Goal: Entertainment & Leisure: Browse casually

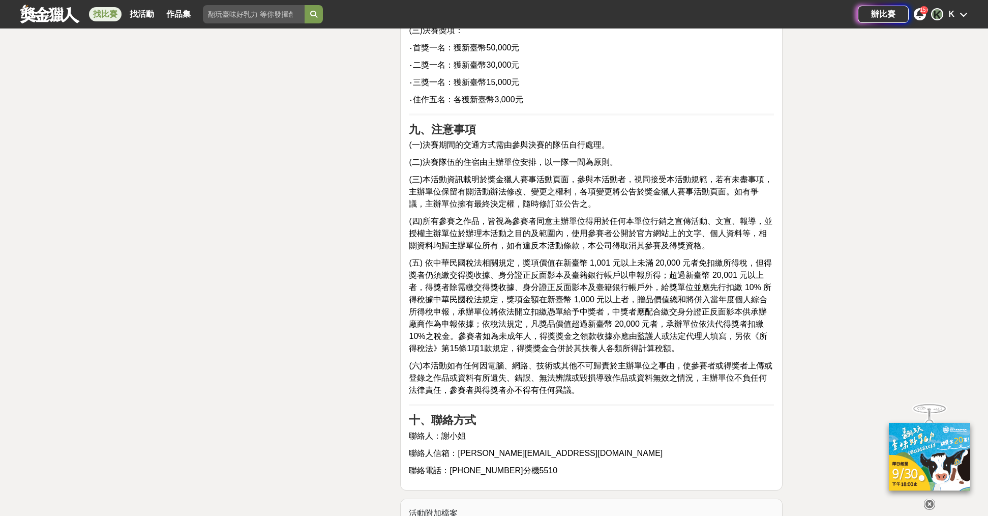
scroll to position [3051, 0]
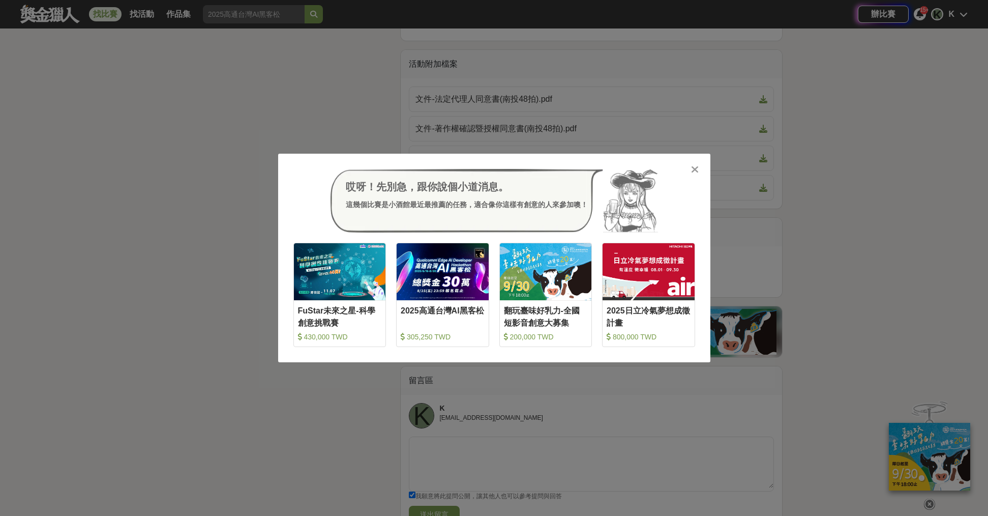
click at [113, 148] on div "哎呀！先別急，跟你說個小道消息。 這幾個比賽是小酒館最近最推薦的任務，適合像你這樣有創意的人來參加噢！ 收藏 FuStar未來之星-科學創意挑戰賽 430,0…" at bounding box center [494, 258] width 988 height 516
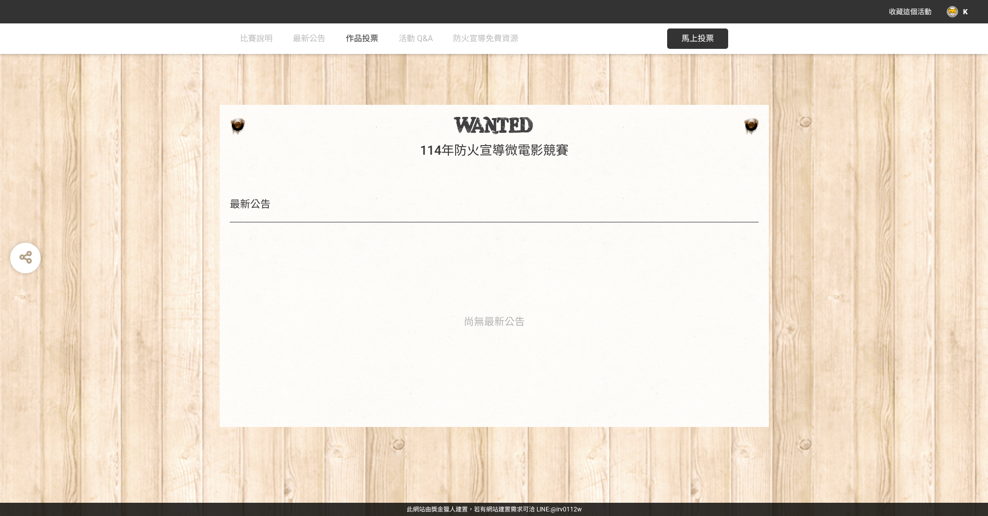
click at [367, 32] on link "作品投票" at bounding box center [362, 38] width 33 height 31
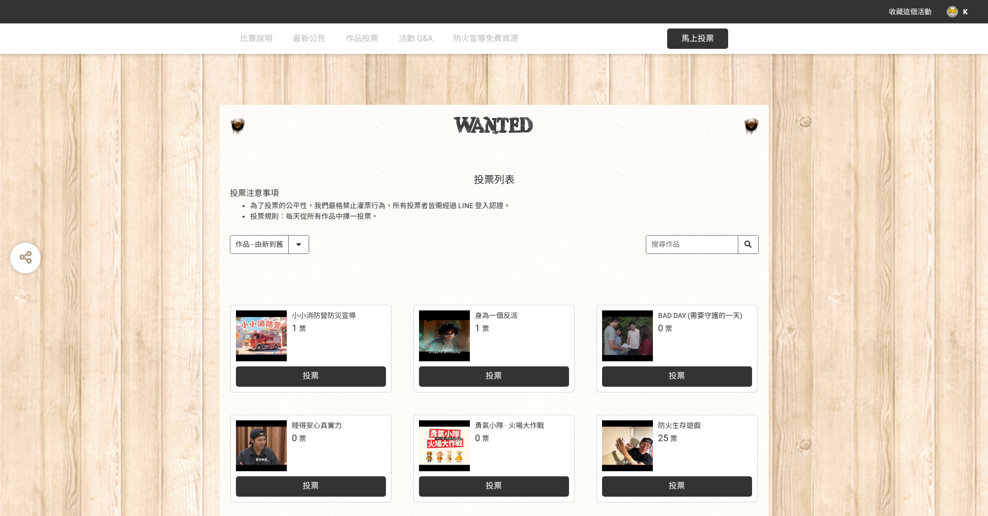
click at [683, 245] on input "search" at bounding box center [702, 244] width 112 height 18
type input "ㄋ"
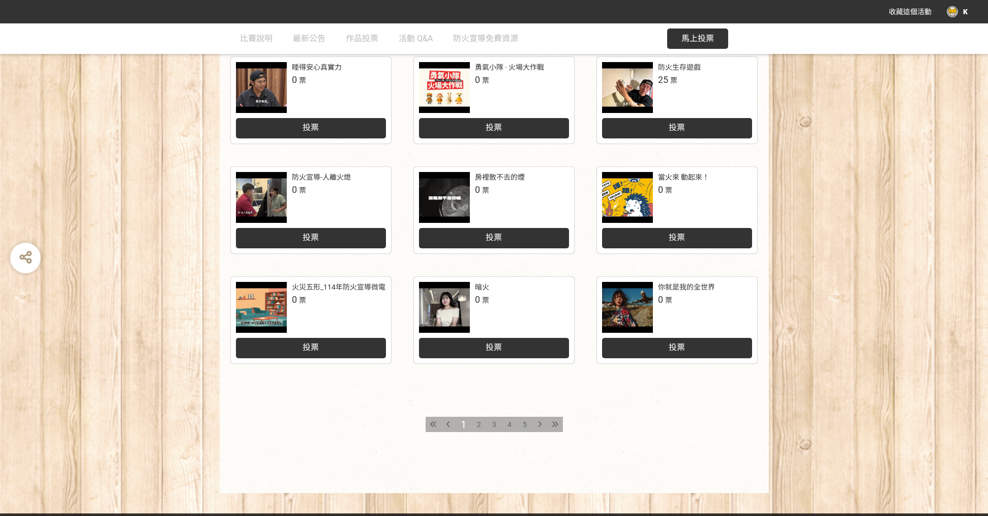
scroll to position [369, 0]
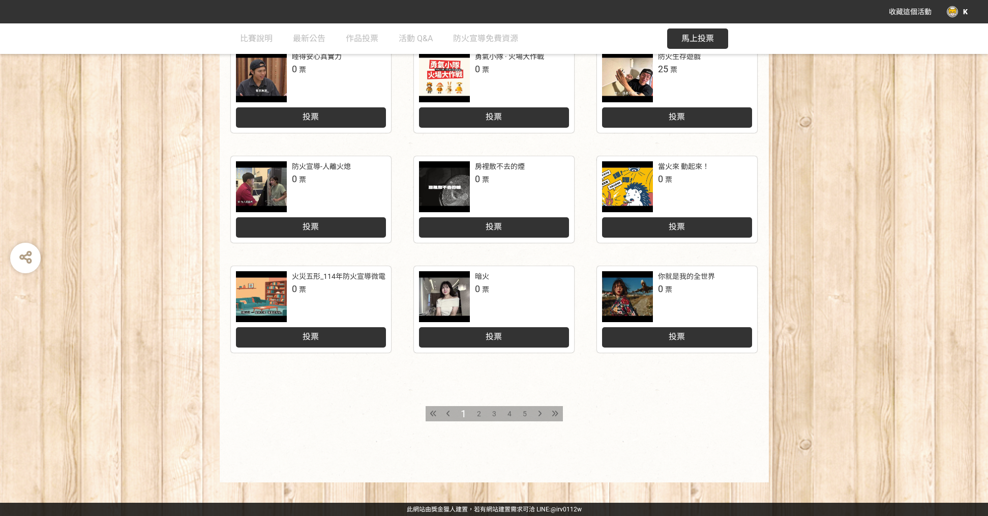
type input "火妖"
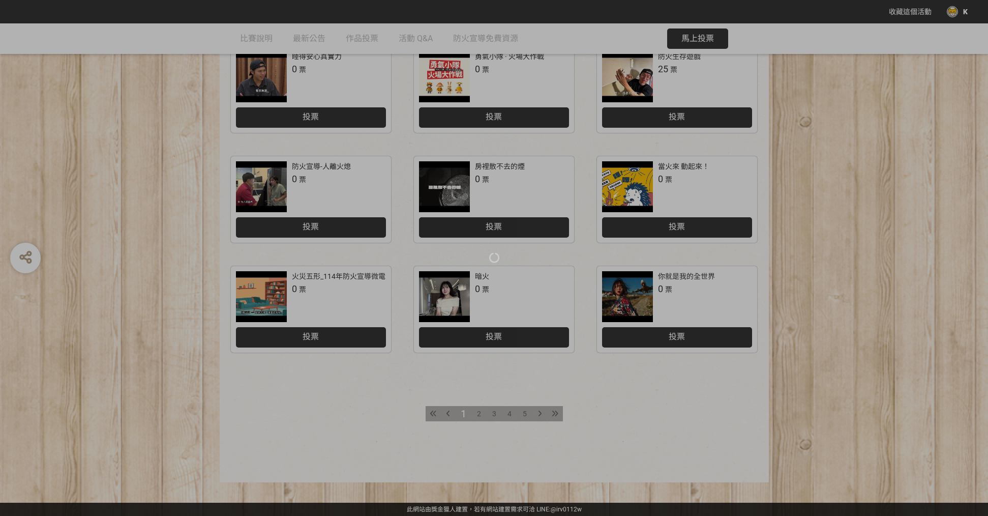
click at [524, 413] on div "收藏這個活動 K 此網站由獎金獵人建置，若有網站建置需求 可洽 LINE: @irv0112w 分享 比賽說明 最新公告 作品投票 活動 Q&A 防火宣導免費…" at bounding box center [494, 73] width 988 height 884
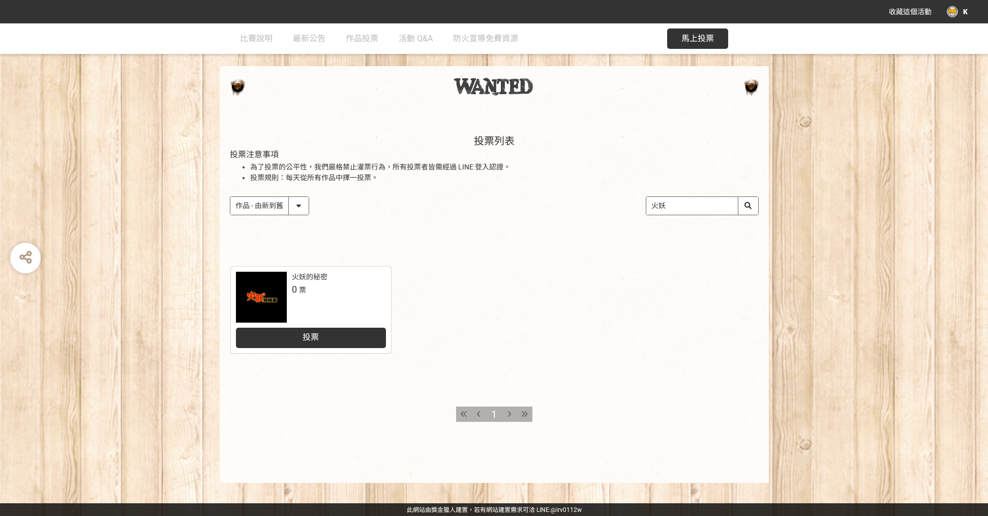
scroll to position [39, 0]
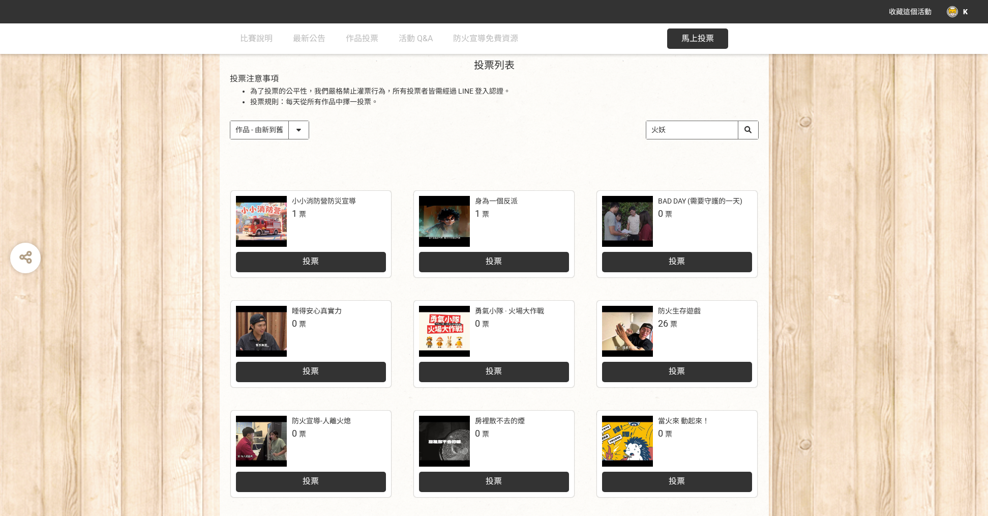
scroll to position [369, 0]
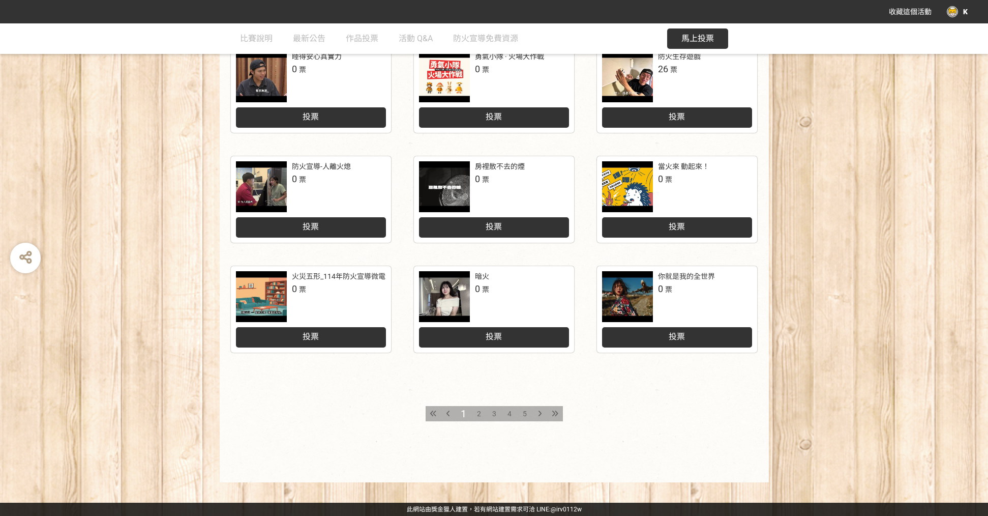
click at [477, 413] on span "2" at bounding box center [479, 413] width 4 height 8
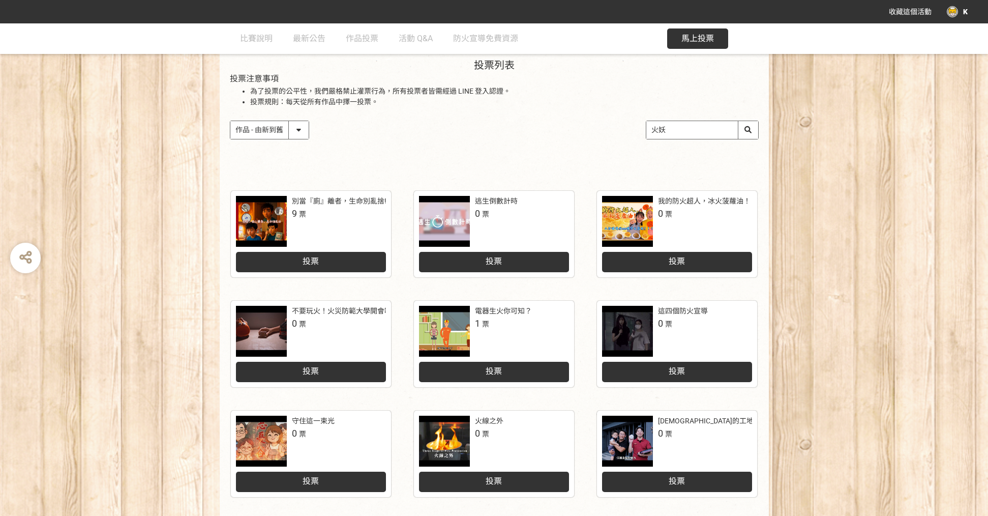
scroll to position [369, 0]
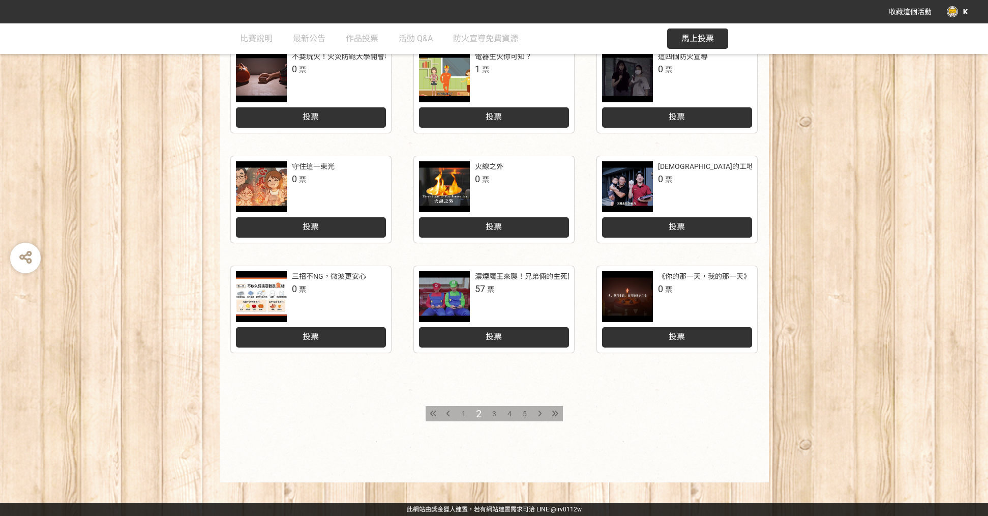
click at [493, 414] on span "3" at bounding box center [494, 413] width 4 height 8
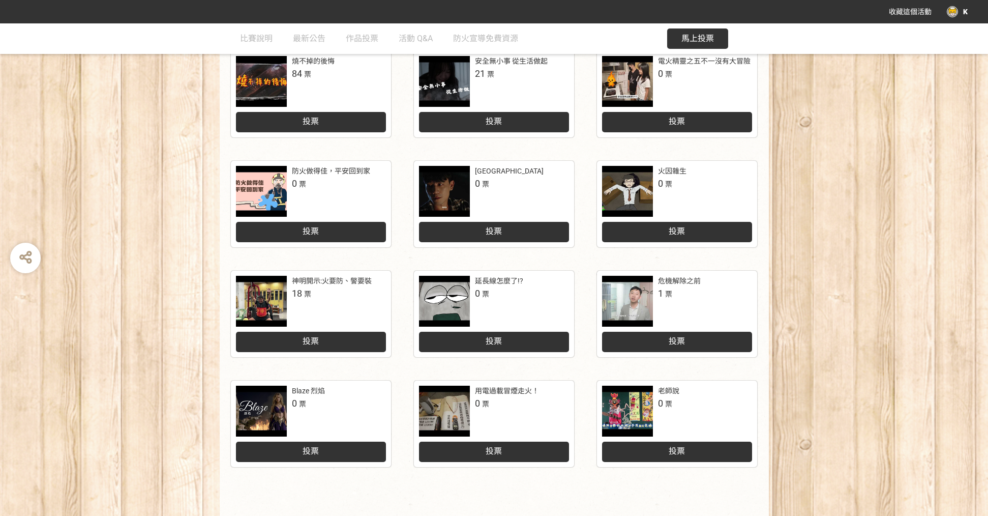
scroll to position [369, 0]
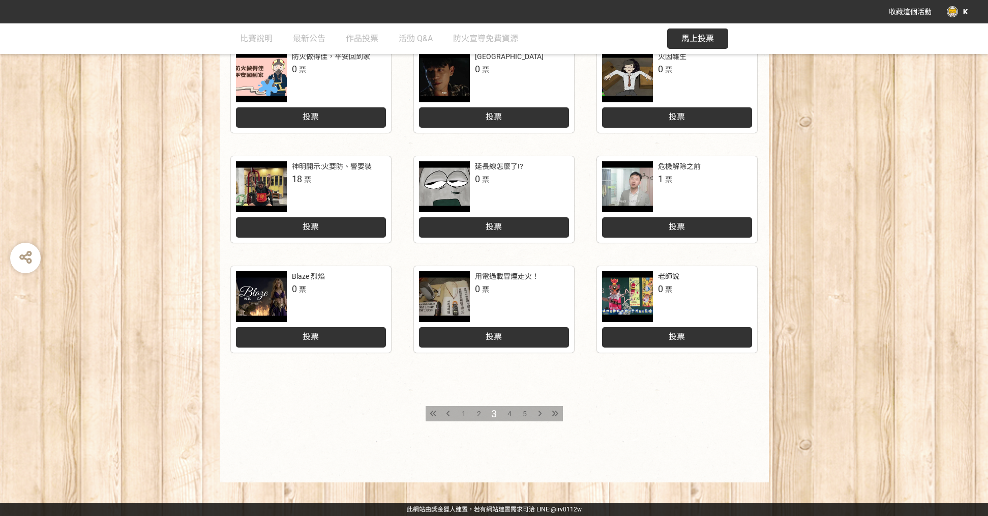
click at [524, 414] on span "5" at bounding box center [525, 413] width 4 height 8
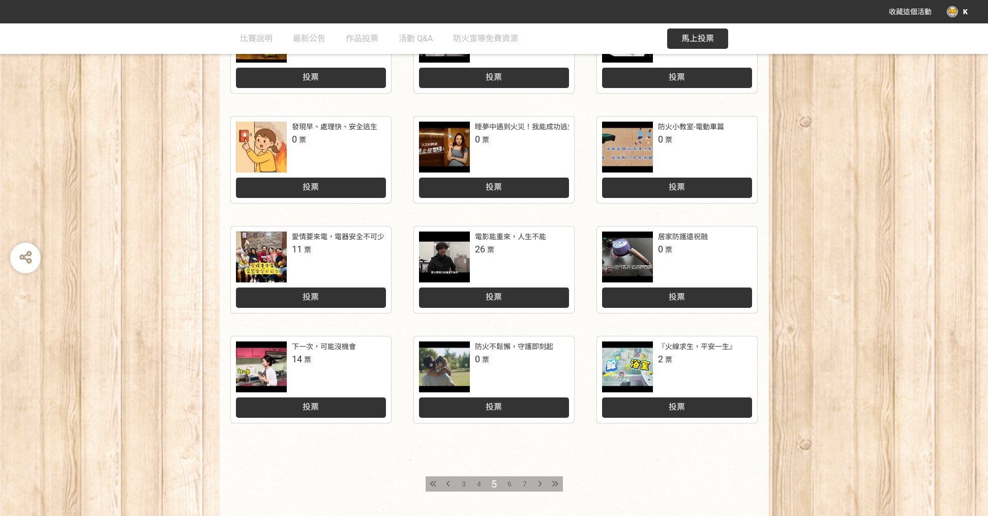
scroll to position [369, 0]
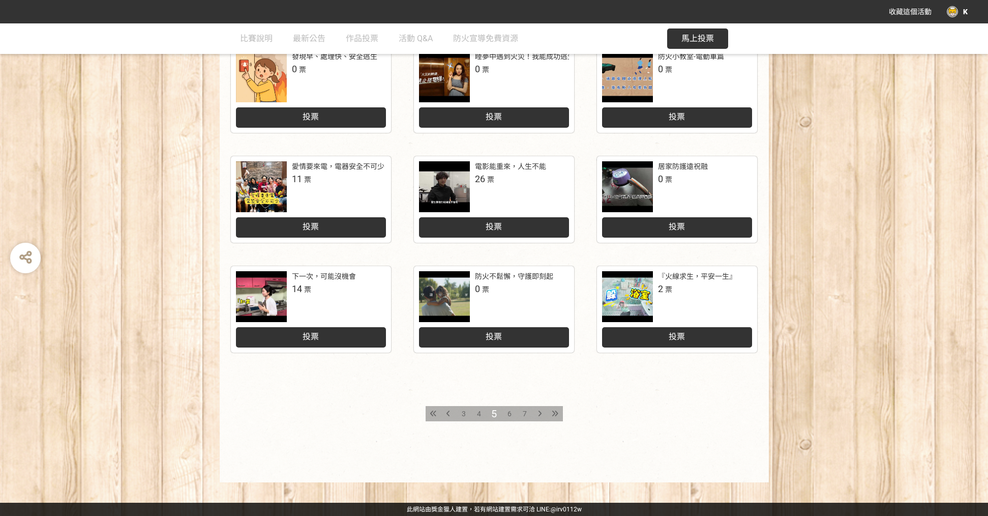
click at [511, 415] on span "6" at bounding box center [510, 413] width 4 height 8
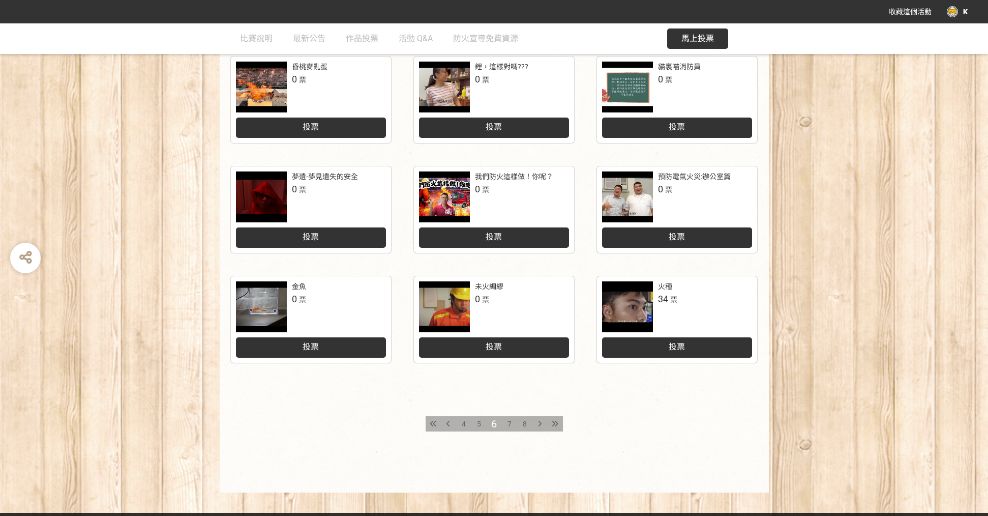
scroll to position [369, 0]
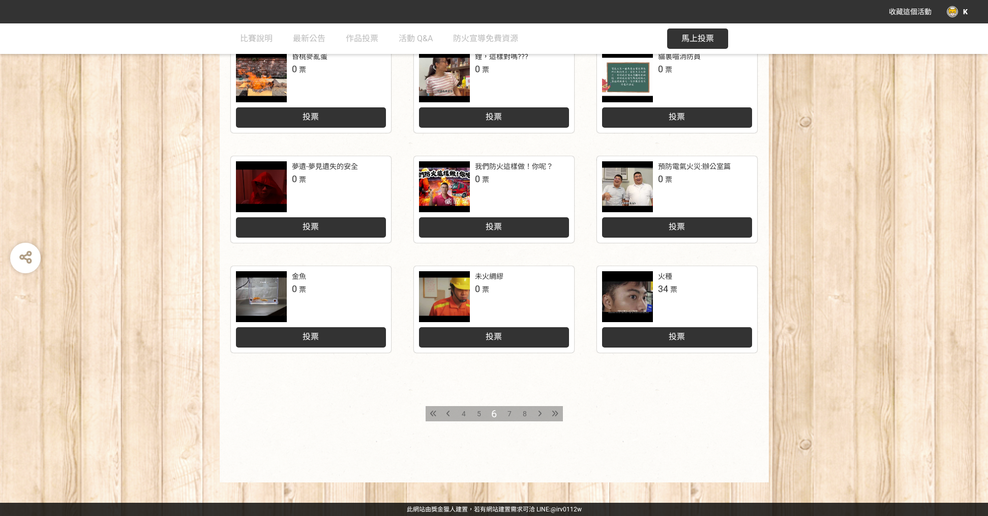
click at [526, 415] on span "8" at bounding box center [525, 413] width 4 height 8
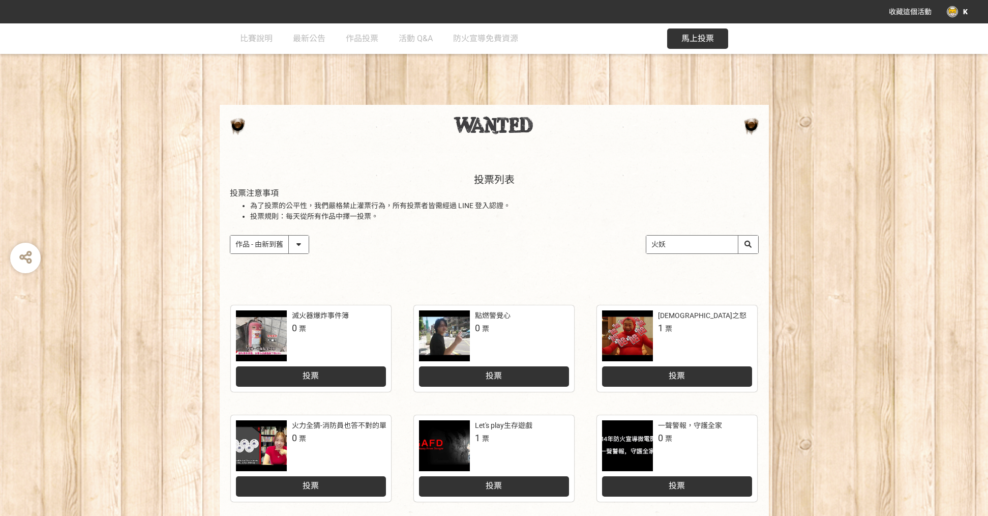
scroll to position [369, 0]
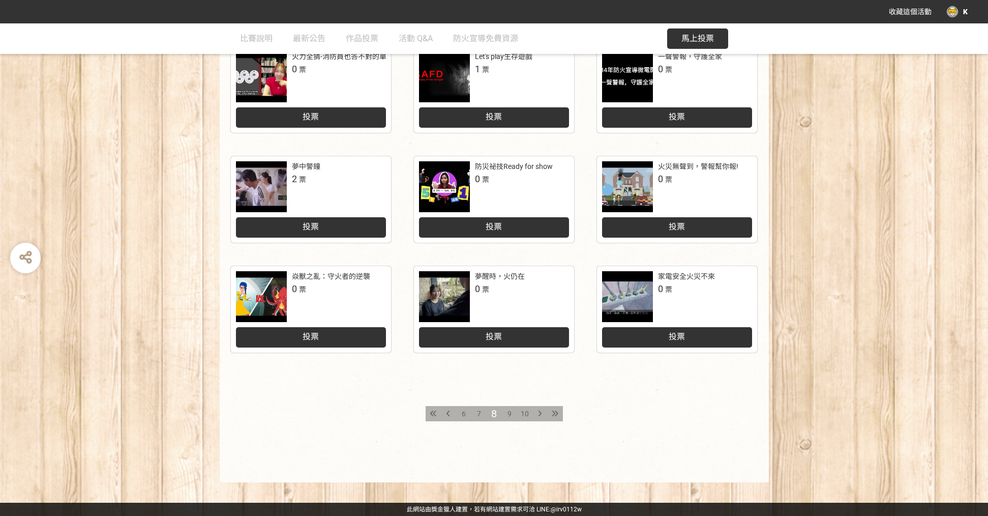
click at [523, 424] on div "滅火器爆炸事件簿 0 票 投票 點燃警覺心 0 票 投票 火神之怒 1 票 投票 火力全猜-消防員也答不對的單字 0 票 投票 Let's play生存遊戲 …" at bounding box center [494, 204] width 549 height 556
click at [523, 420] on div "10" at bounding box center [524, 413] width 15 height 15
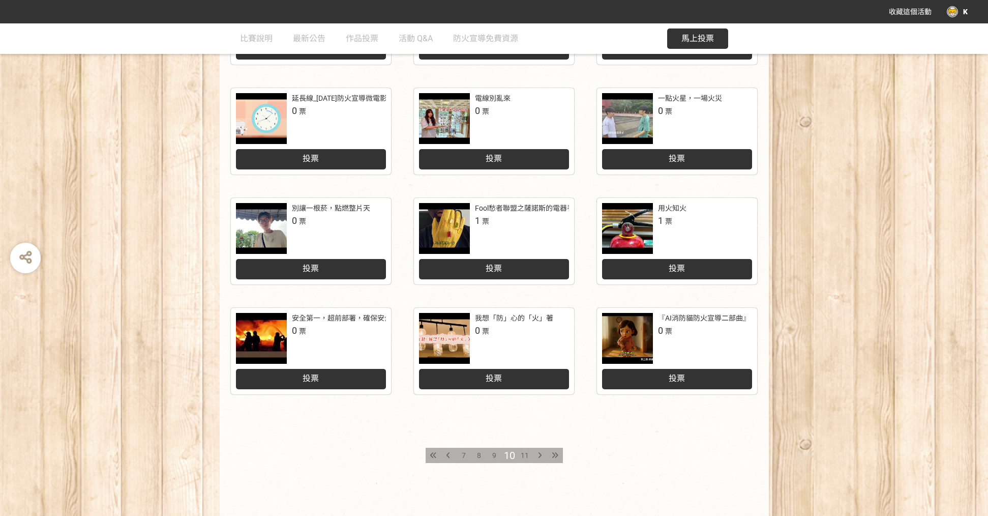
scroll to position [369, 0]
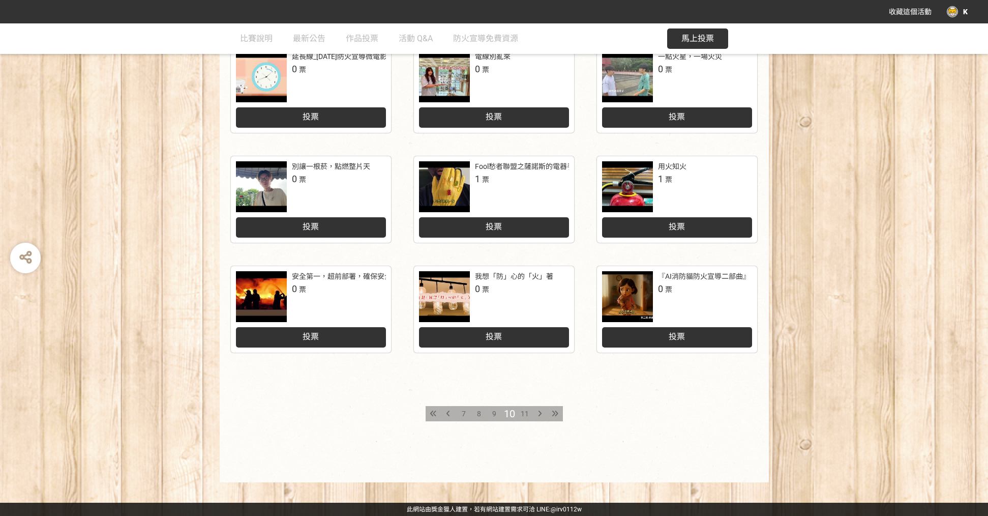
click at [525, 411] on span "11" at bounding box center [525, 413] width 8 height 8
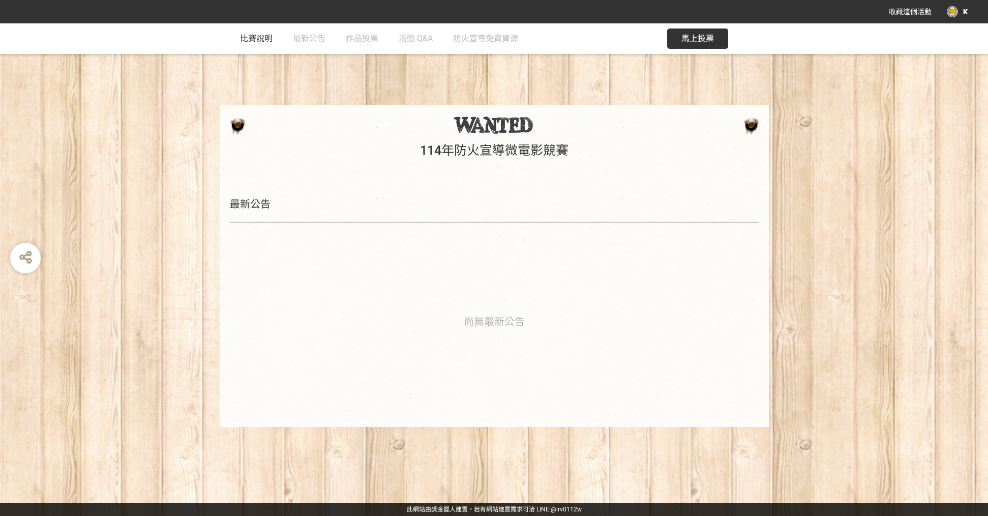
click at [262, 37] on span "比賽說明" at bounding box center [256, 39] width 33 height 10
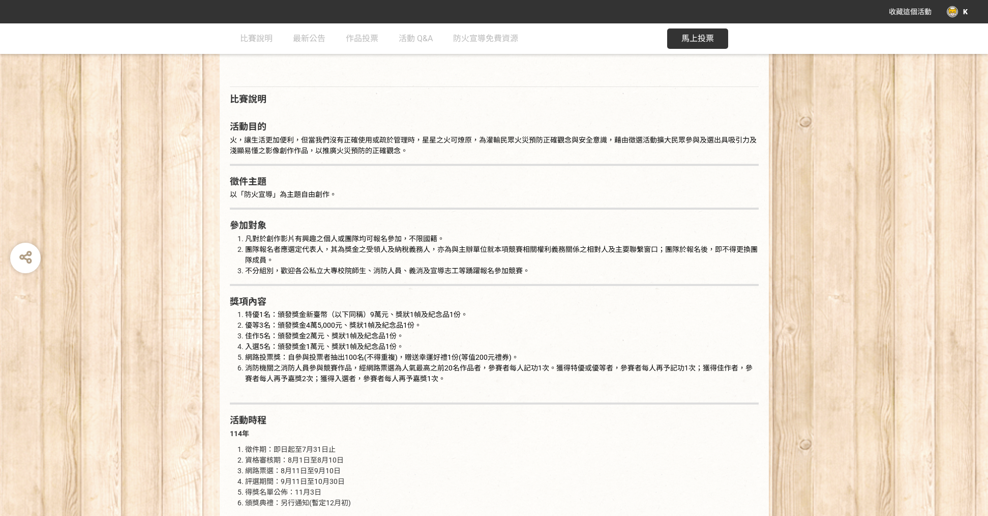
scroll to position [254, 0]
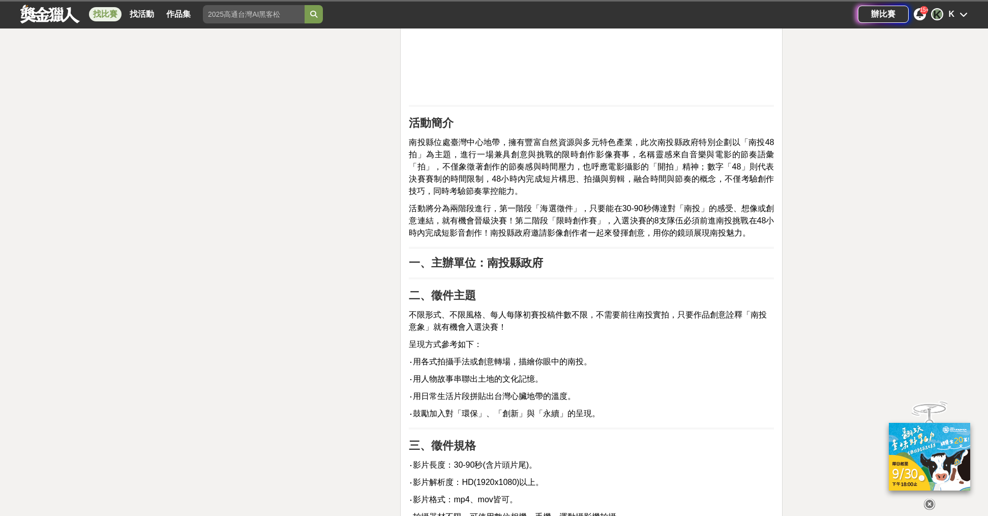
scroll to position [1526, 0]
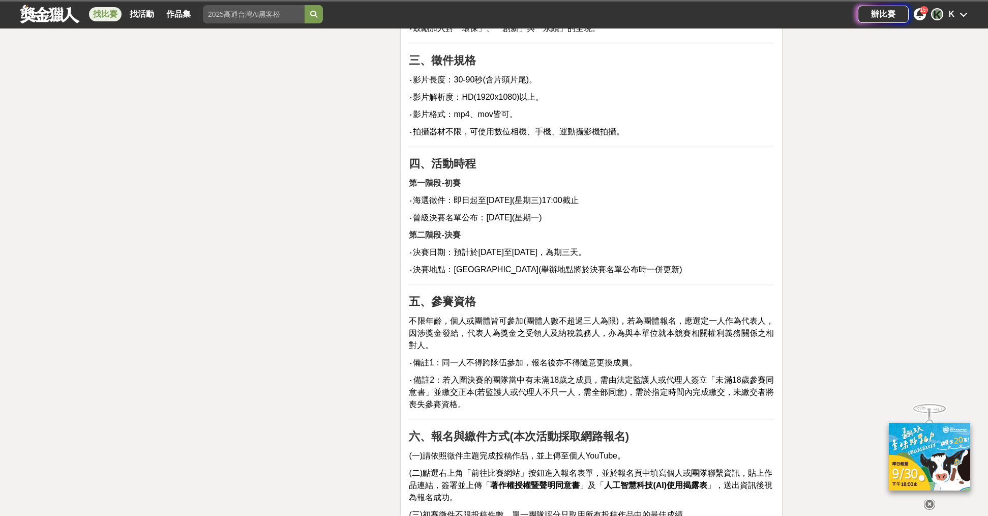
scroll to position [1526, 0]
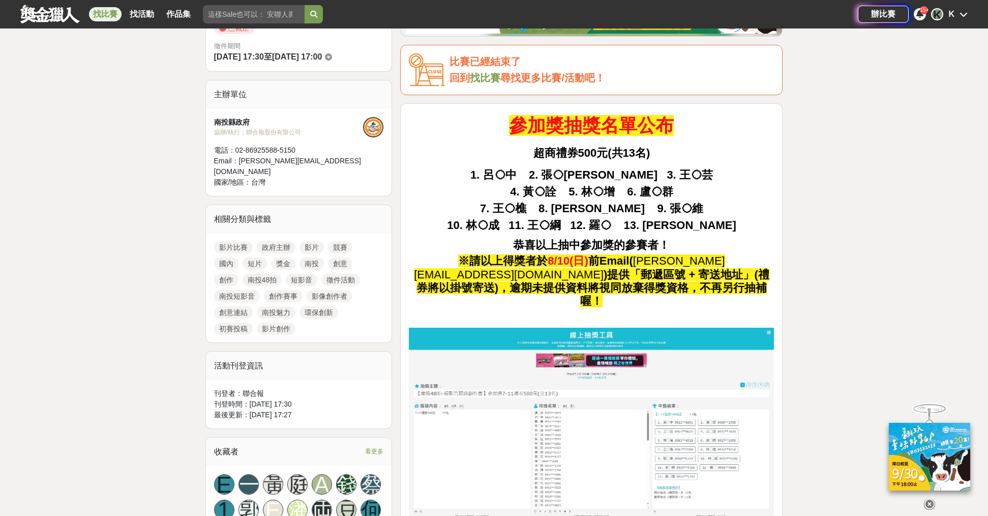
scroll to position [254, 0]
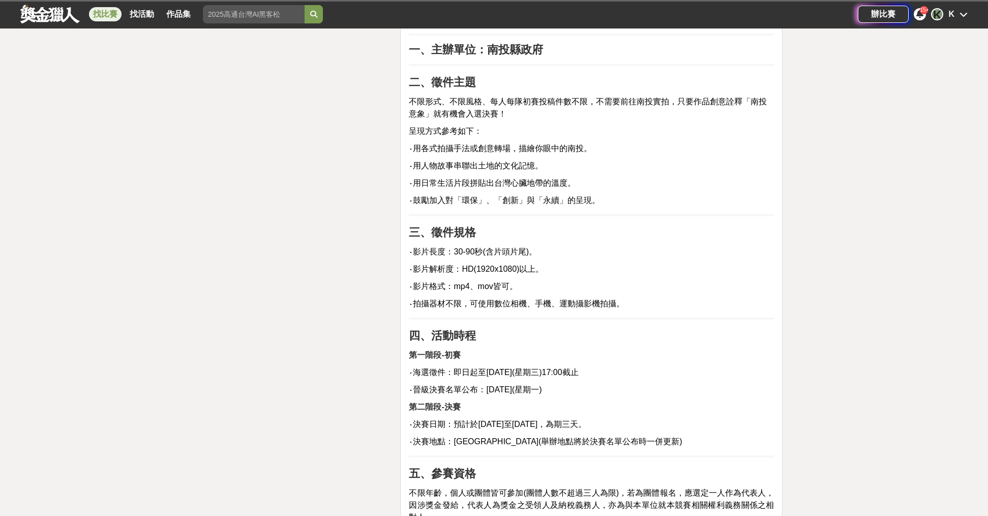
scroll to position [1271, 0]
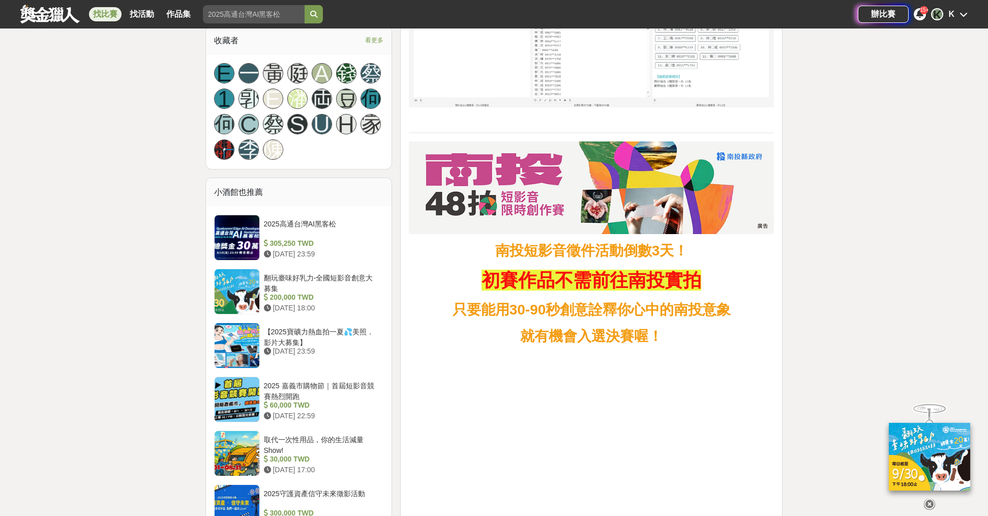
scroll to position [254, 0]
